Goal: Information Seeking & Learning: Check status

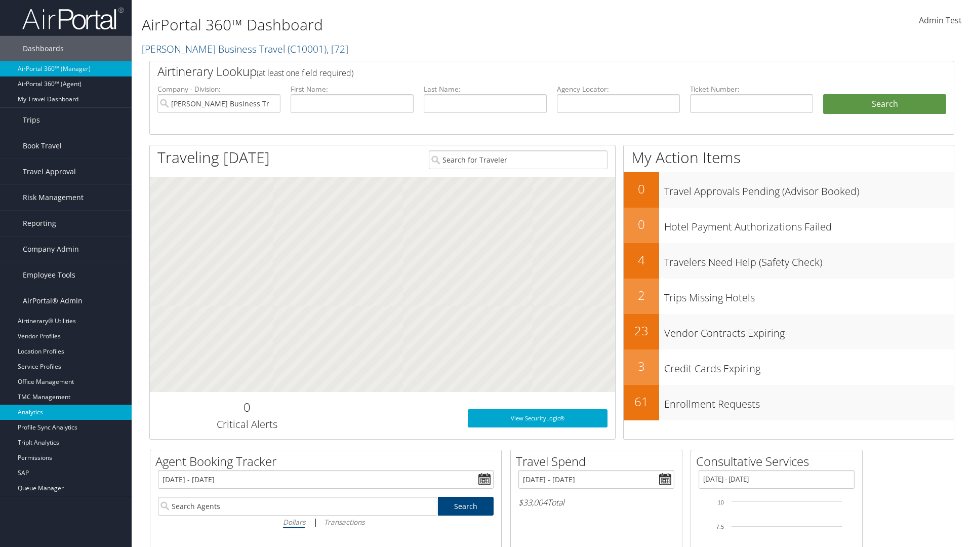
click at [66, 412] on link "Analytics" at bounding box center [66, 411] width 132 height 15
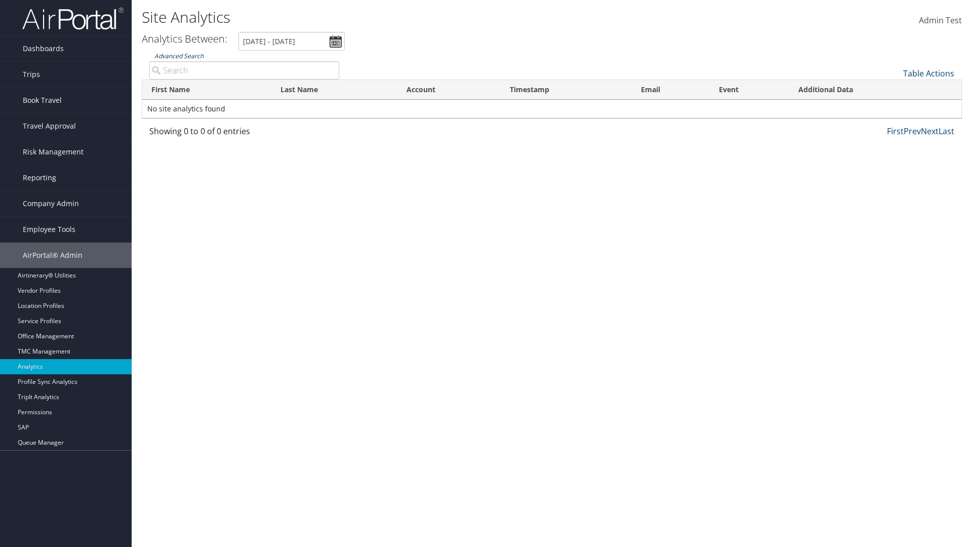
click at [179, 56] on link "Advanced Search" at bounding box center [178, 56] width 49 height 9
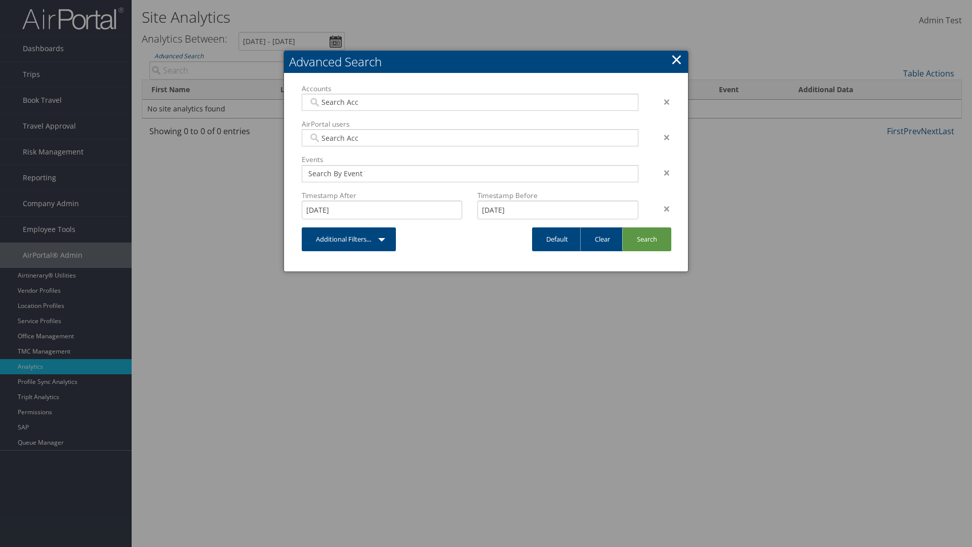
click at [676, 59] on link "×" at bounding box center [677, 59] width 12 height 20
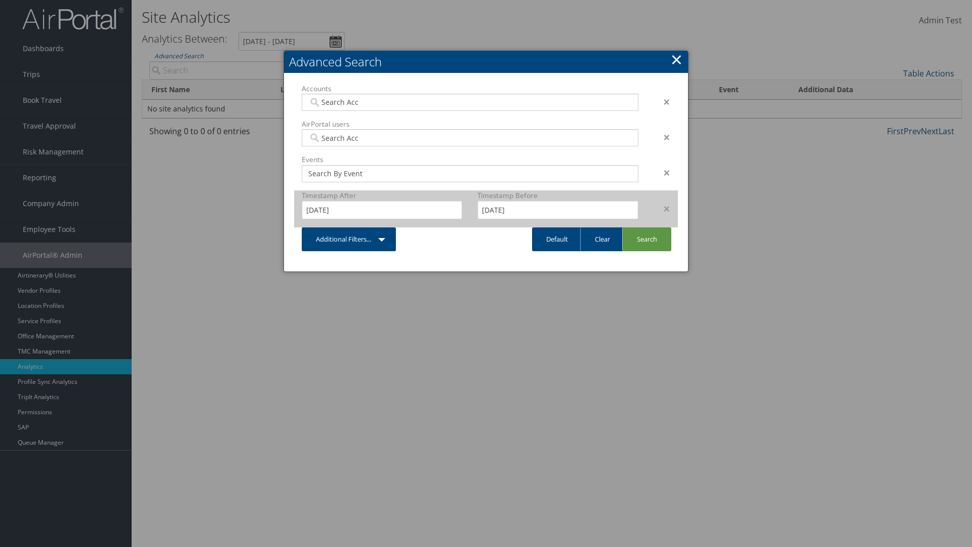
click at [662, 208] on div "×" at bounding box center [662, 208] width 32 height 12
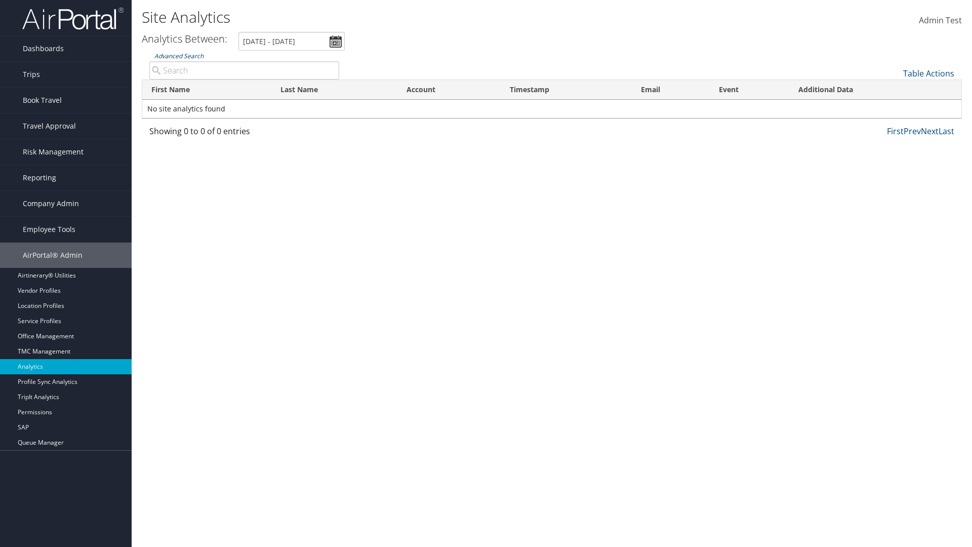
click at [179, 56] on link "Advanced Search" at bounding box center [178, 56] width 49 height 9
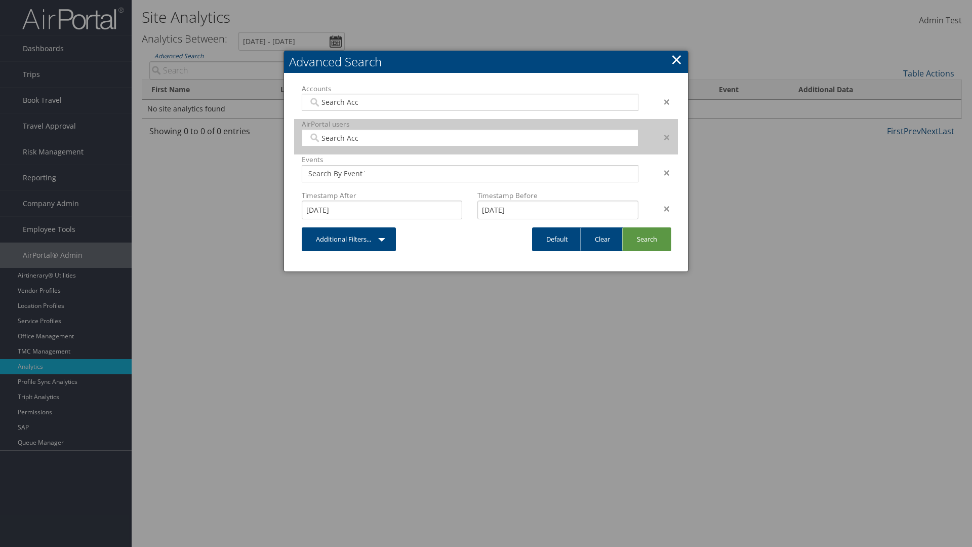
click at [337, 138] on input "search" at bounding box center [336, 138] width 57 height 10
type input "[PERSON_NAME] Download"
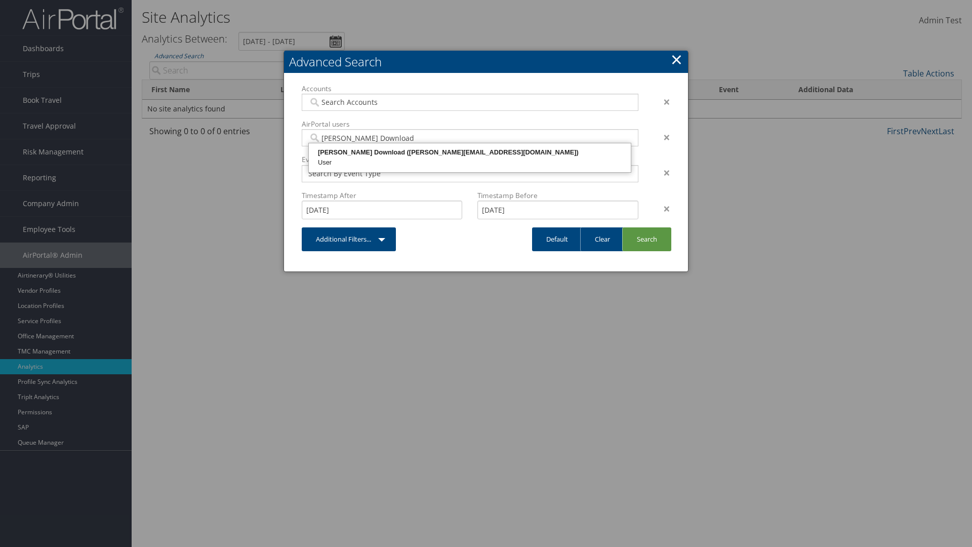
click at [470, 152] on div "[PERSON_NAME] Download ([PERSON_NAME][EMAIL_ADDRESS][DOMAIN_NAME])" at bounding box center [469, 152] width 319 height 10
type input "868356"
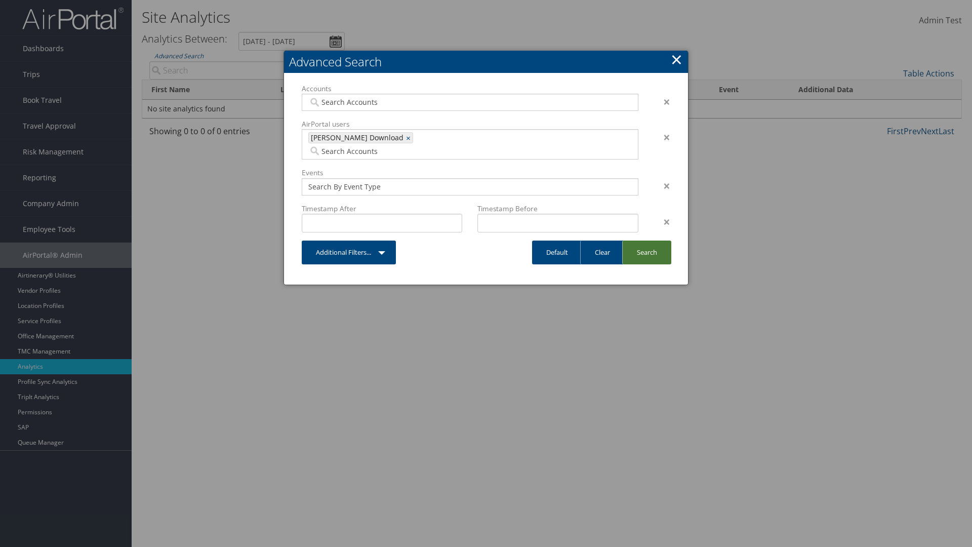
click at [646, 240] on link "Search" at bounding box center [646, 252] width 49 height 24
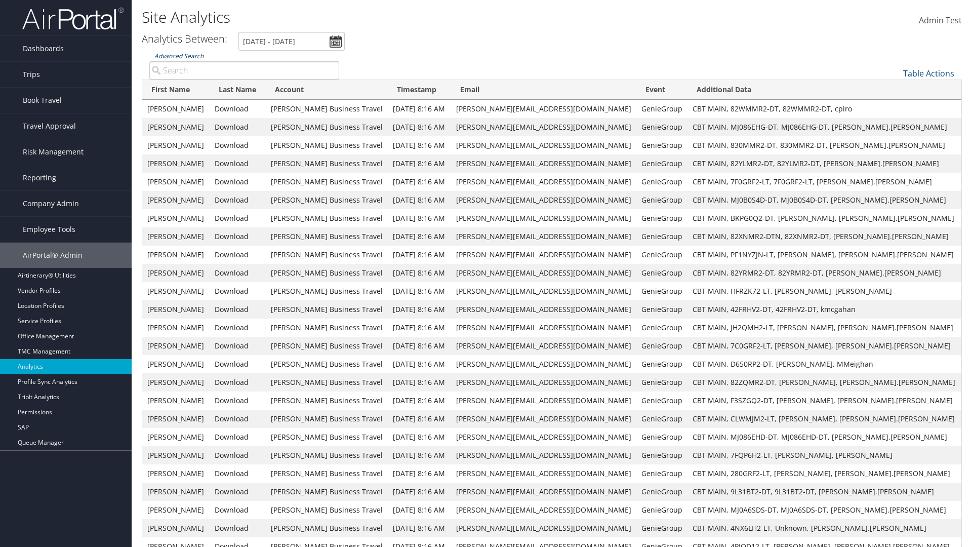
click at [179, 56] on link "Advanced Search" at bounding box center [178, 56] width 49 height 9
